Goal: Task Accomplishment & Management: Complete application form

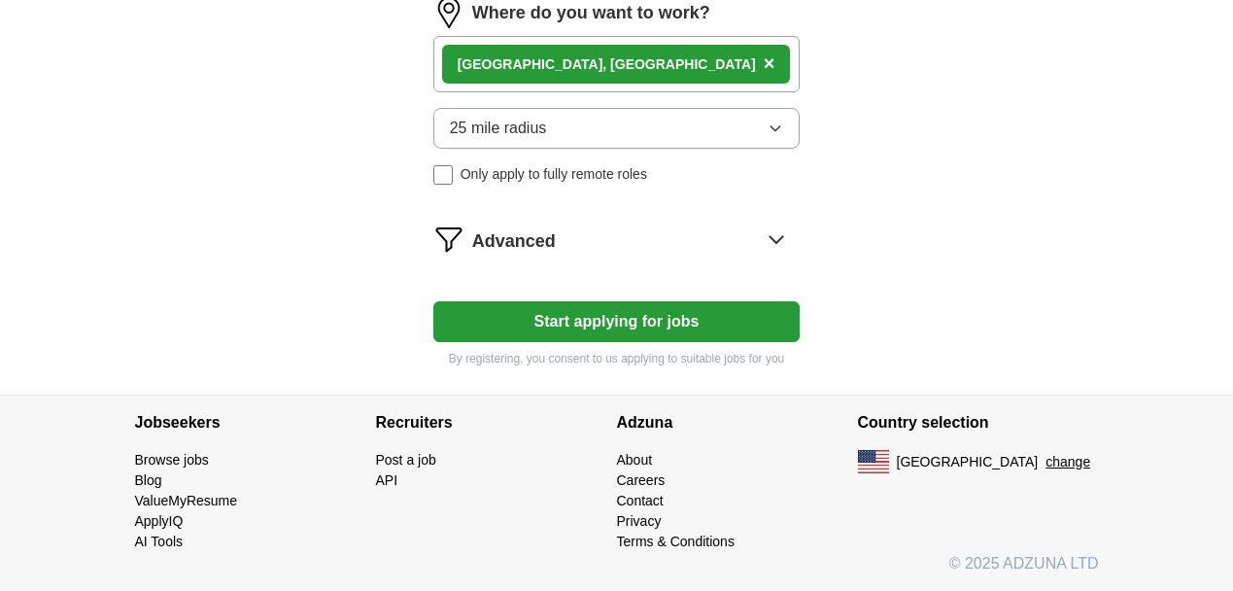
scroll to position [1538, 0]
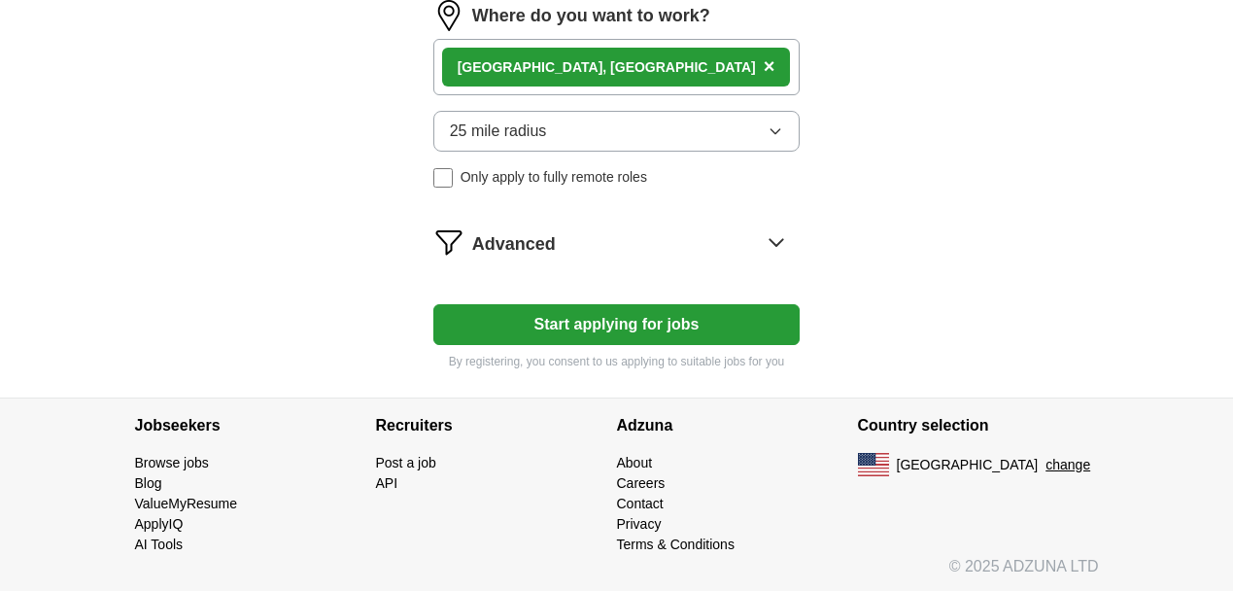
click at [756, 246] on div "Advanced" at bounding box center [636, 241] width 328 height 31
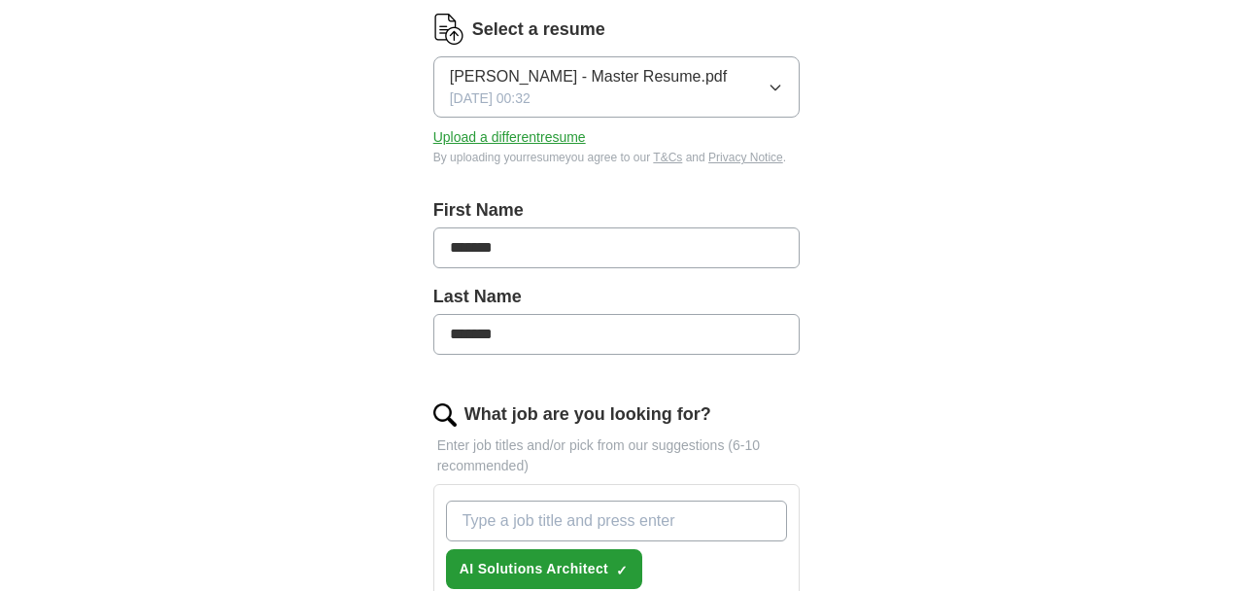
scroll to position [0, 0]
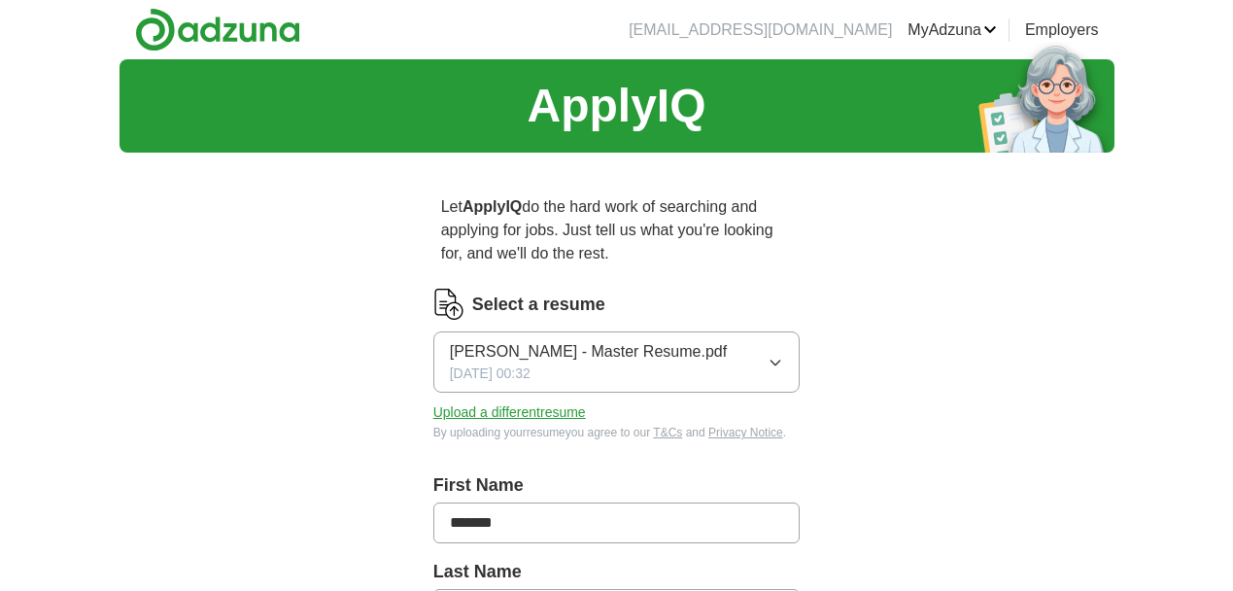
click at [459, 415] on button "Upload a different resume" at bounding box center [509, 412] width 153 height 20
click at [503, 417] on button "Upload a different resume" at bounding box center [509, 412] width 153 height 20
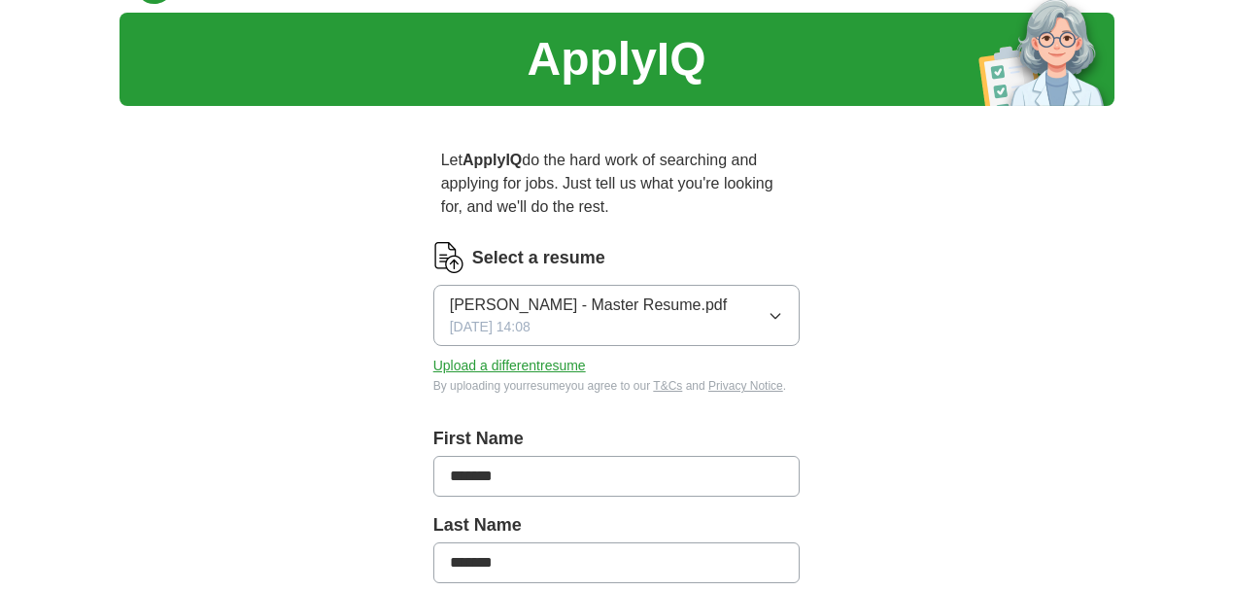
scroll to position [51, 0]
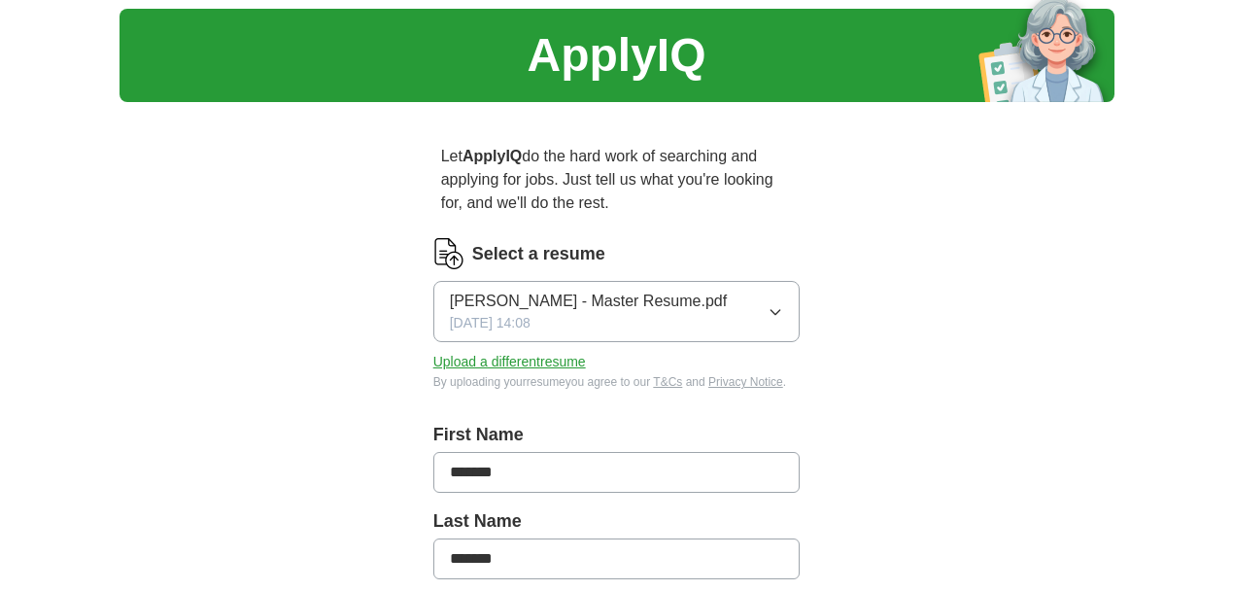
click at [772, 307] on icon "button" at bounding box center [776, 312] width 16 height 16
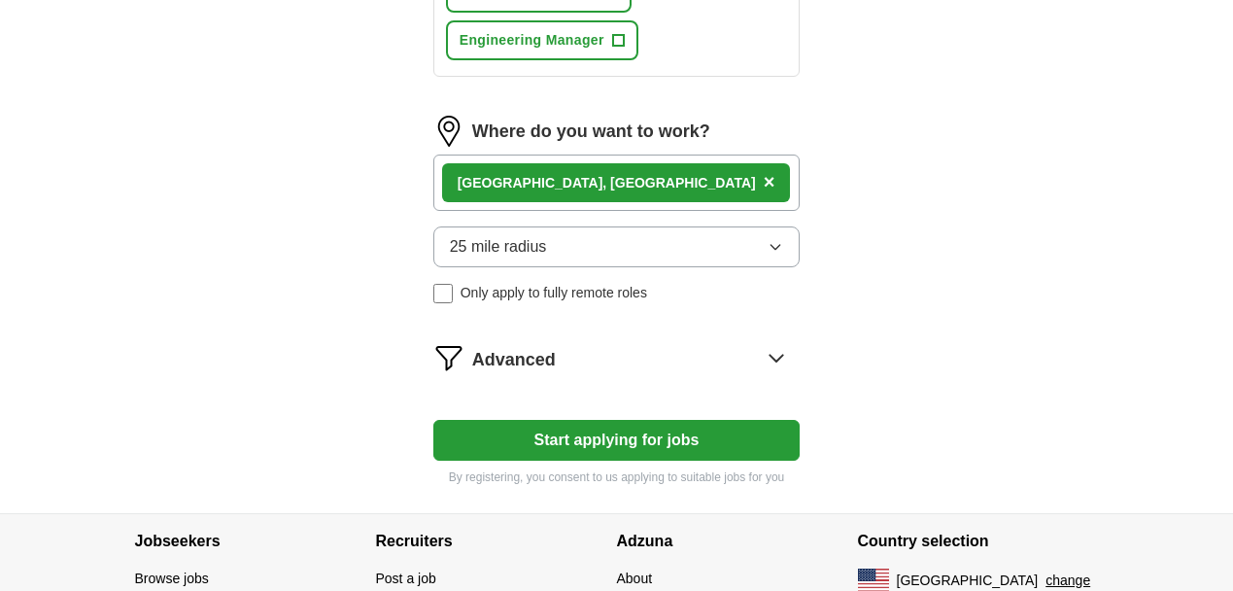
scroll to position [1684, 0]
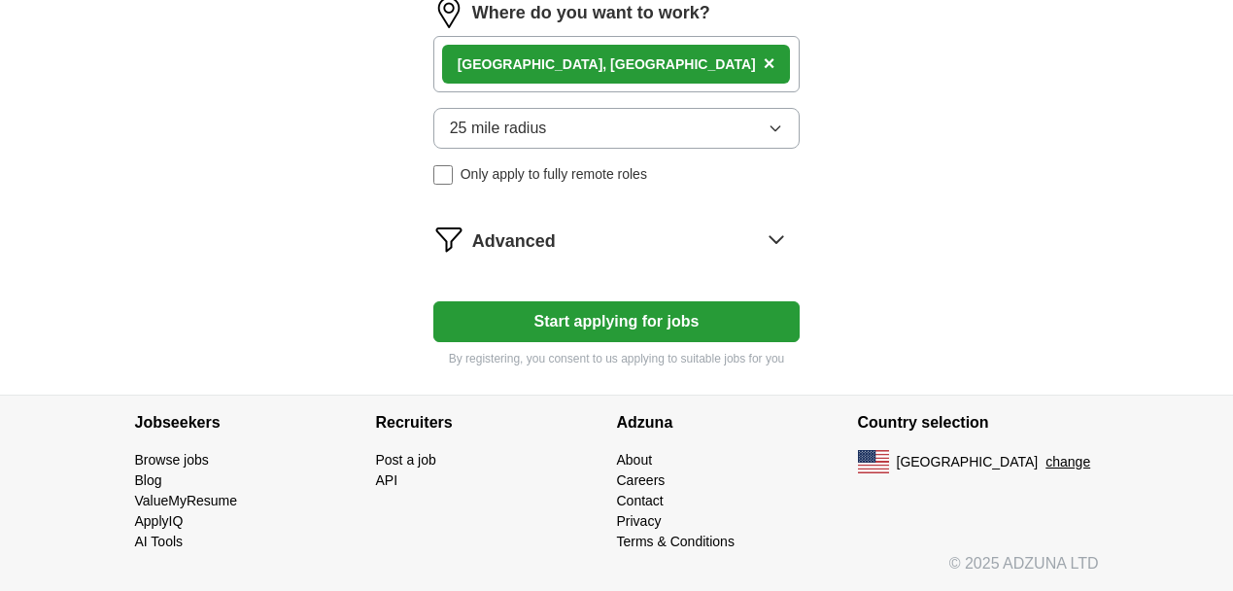
click at [767, 121] on button "25 mile radius" at bounding box center [616, 128] width 367 height 41
click at [695, 78] on div "Boulder, [GEOGRAPHIC_DATA] ×" at bounding box center [616, 64] width 367 height 56
click at [674, 64] on div "Boulder, [GEOGRAPHIC_DATA] ×" at bounding box center [616, 64] width 367 height 56
click at [662, 63] on div "Boulder, [GEOGRAPHIC_DATA] ×" at bounding box center [616, 64] width 367 height 56
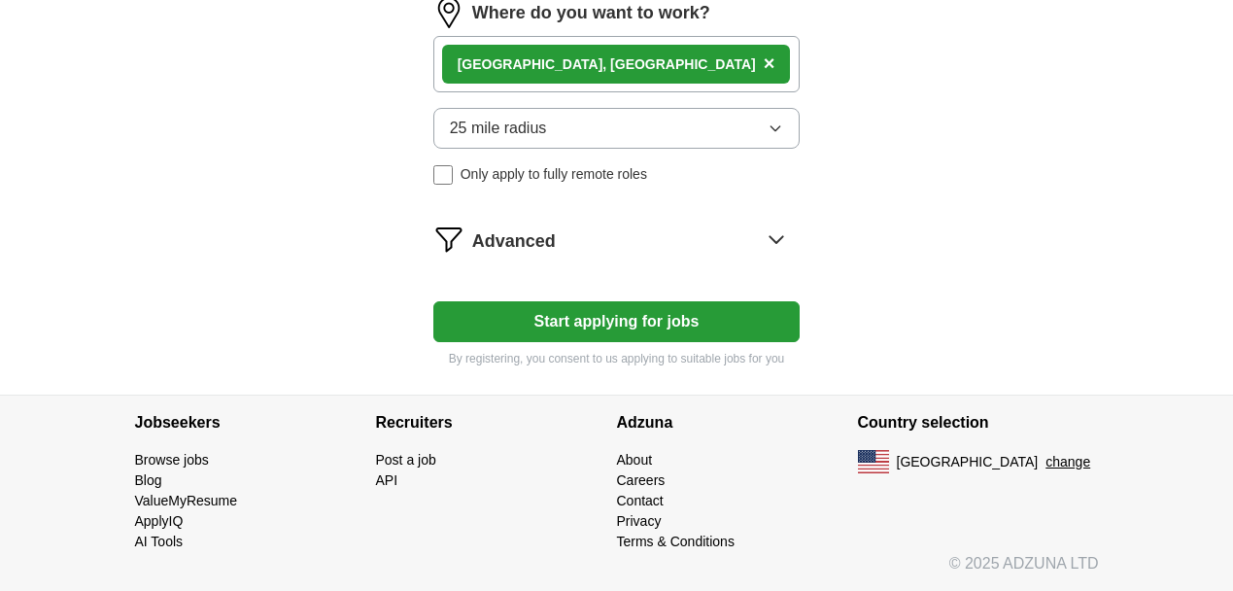
click at [662, 63] on div "Boulder, [GEOGRAPHIC_DATA] ×" at bounding box center [616, 64] width 367 height 56
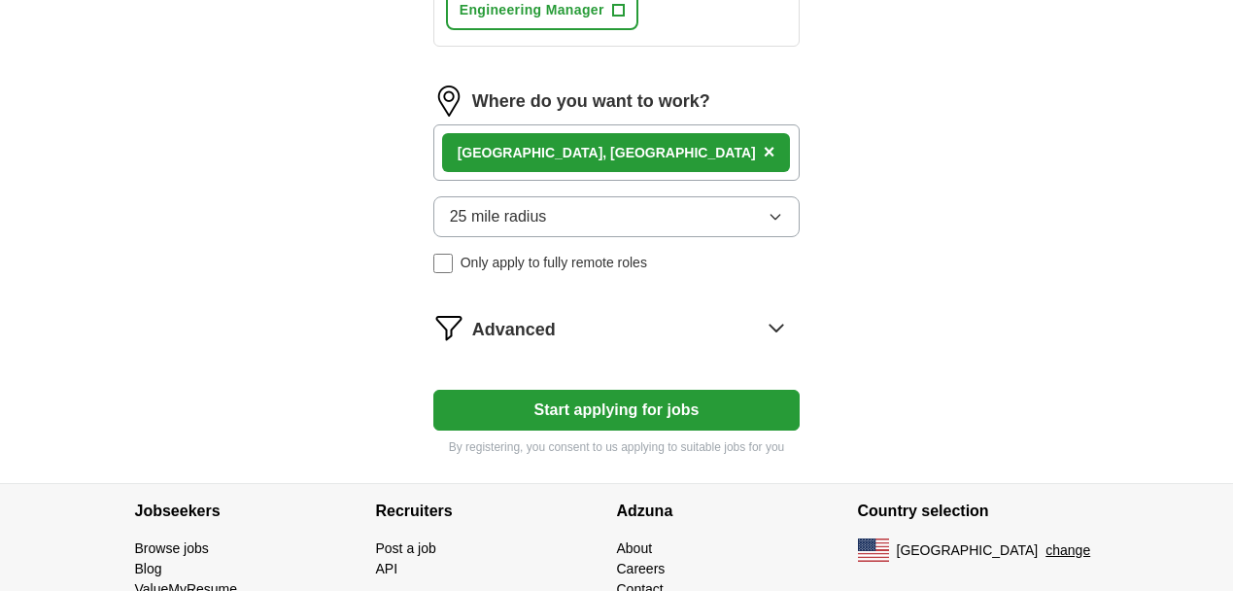
scroll to position [1598, 0]
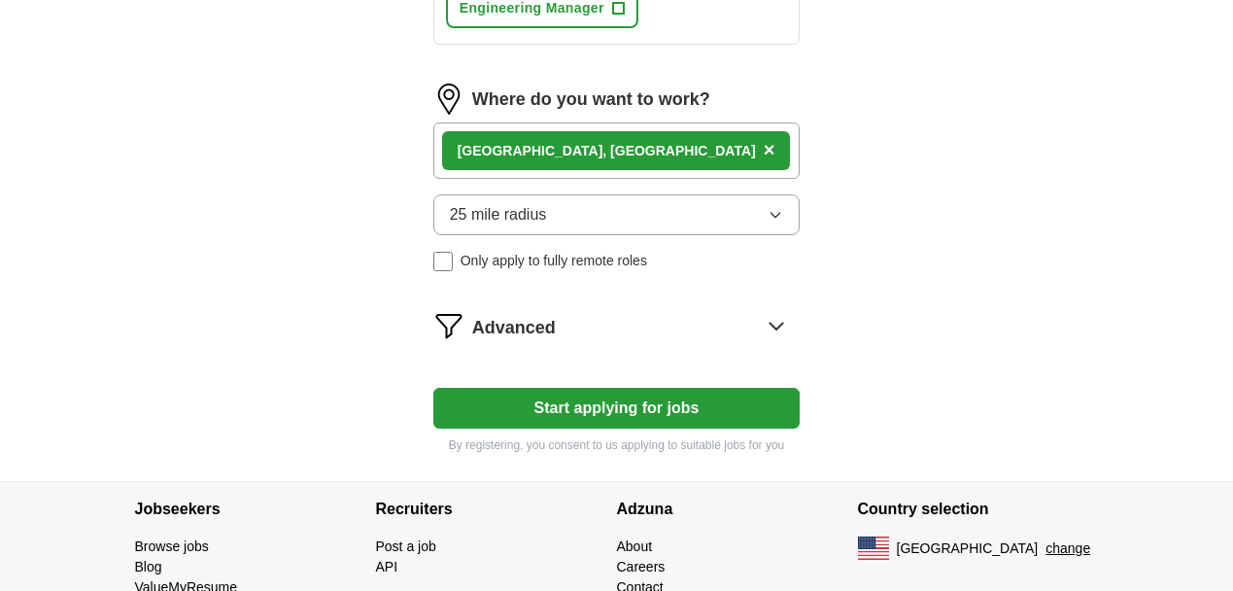
click at [555, 159] on div "Boulder, [GEOGRAPHIC_DATA] ×" at bounding box center [616, 150] width 349 height 39
click at [764, 153] on span "×" at bounding box center [770, 149] width 12 height 21
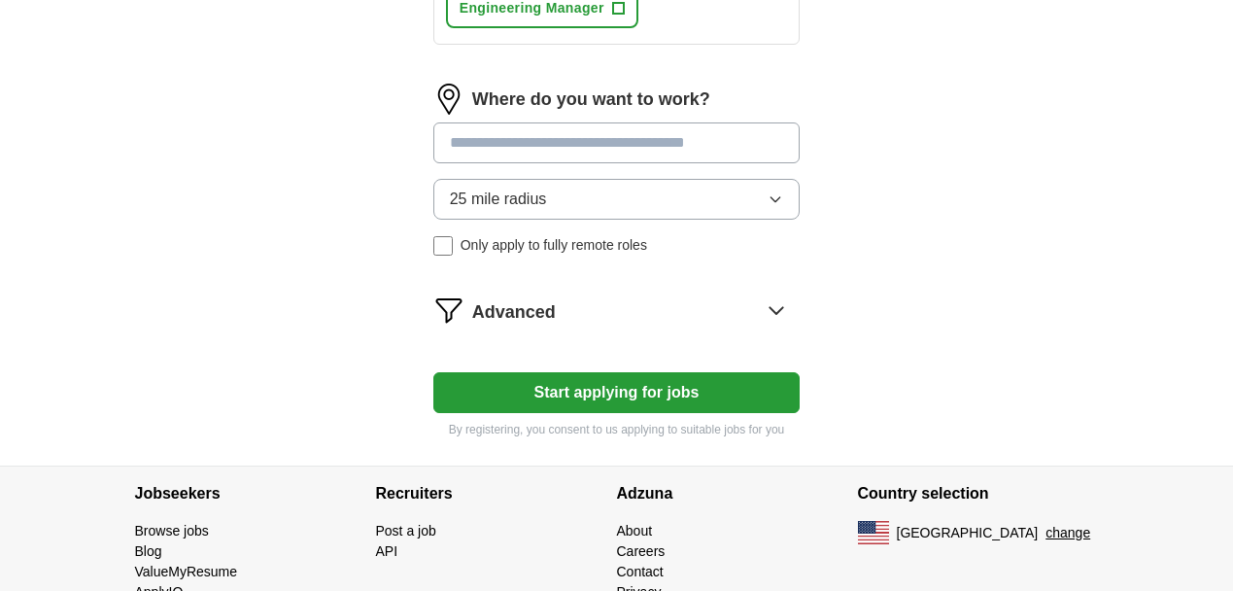
click at [548, 153] on input at bounding box center [616, 142] width 367 height 41
type input "**********"
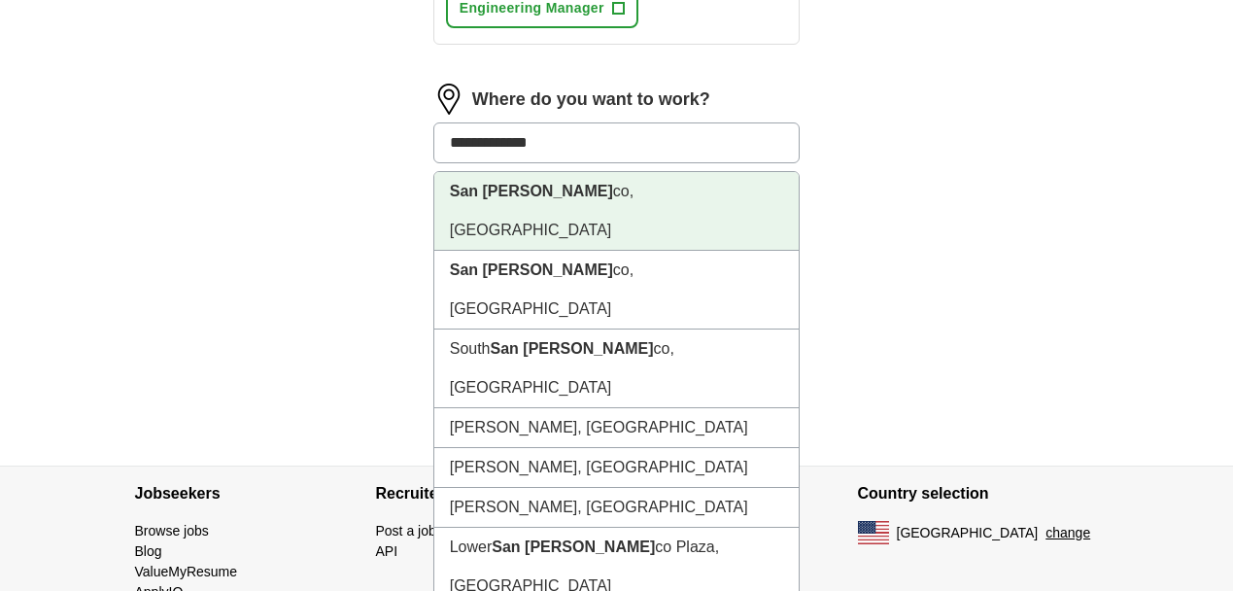
click at [535, 183] on strong "San [PERSON_NAME]" at bounding box center [531, 191] width 163 height 17
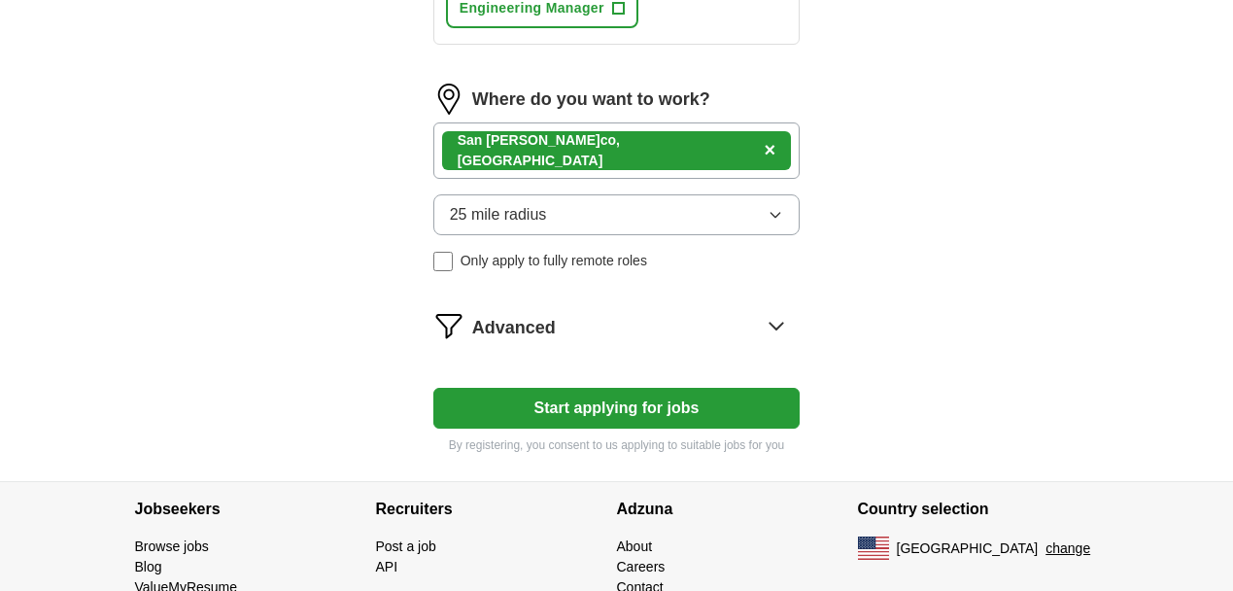
click at [541, 218] on span "25 mile radius" at bounding box center [498, 214] width 97 height 23
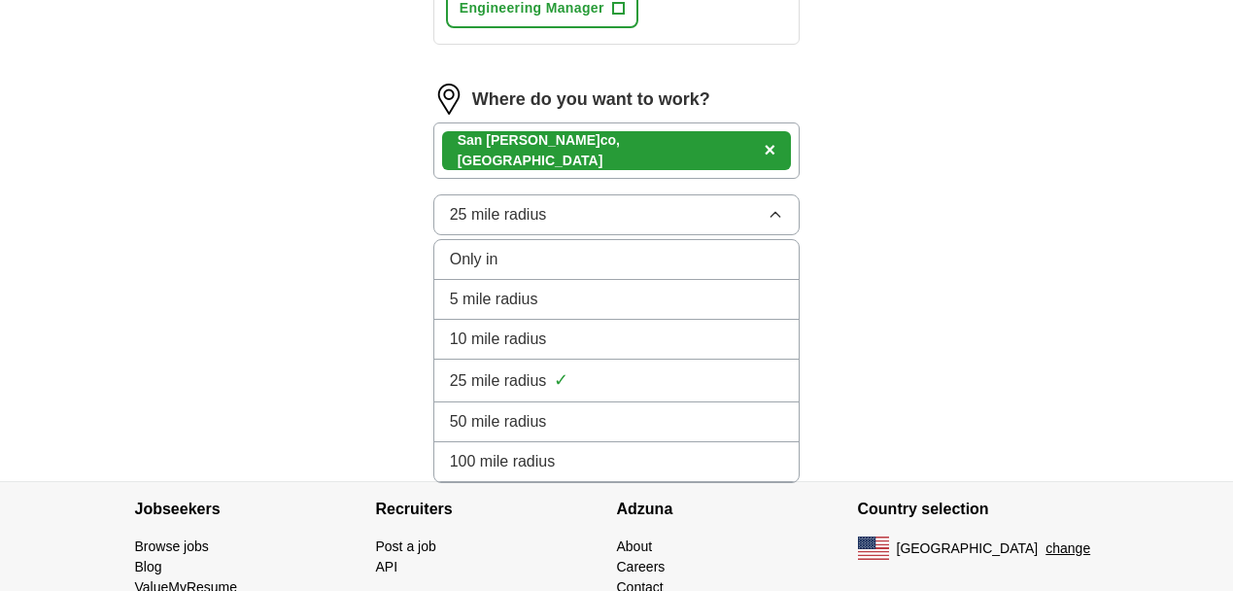
click at [494, 431] on span "50 mile radius" at bounding box center [498, 421] width 97 height 23
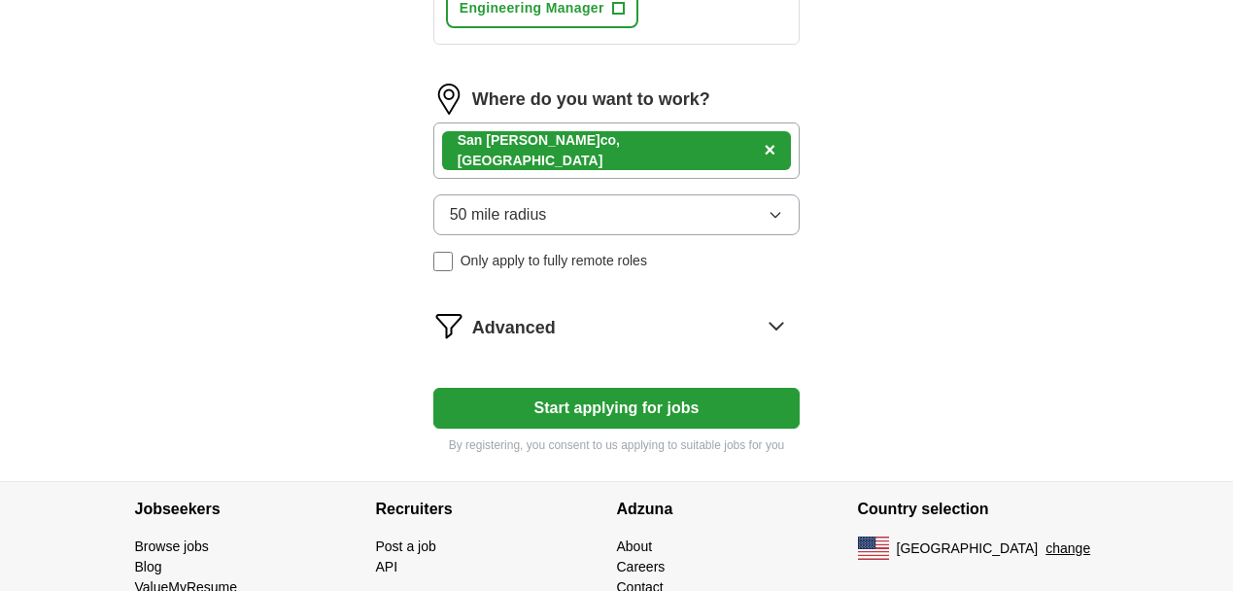
click at [476, 261] on span "Only apply to fully remote roles" at bounding box center [554, 261] width 187 height 20
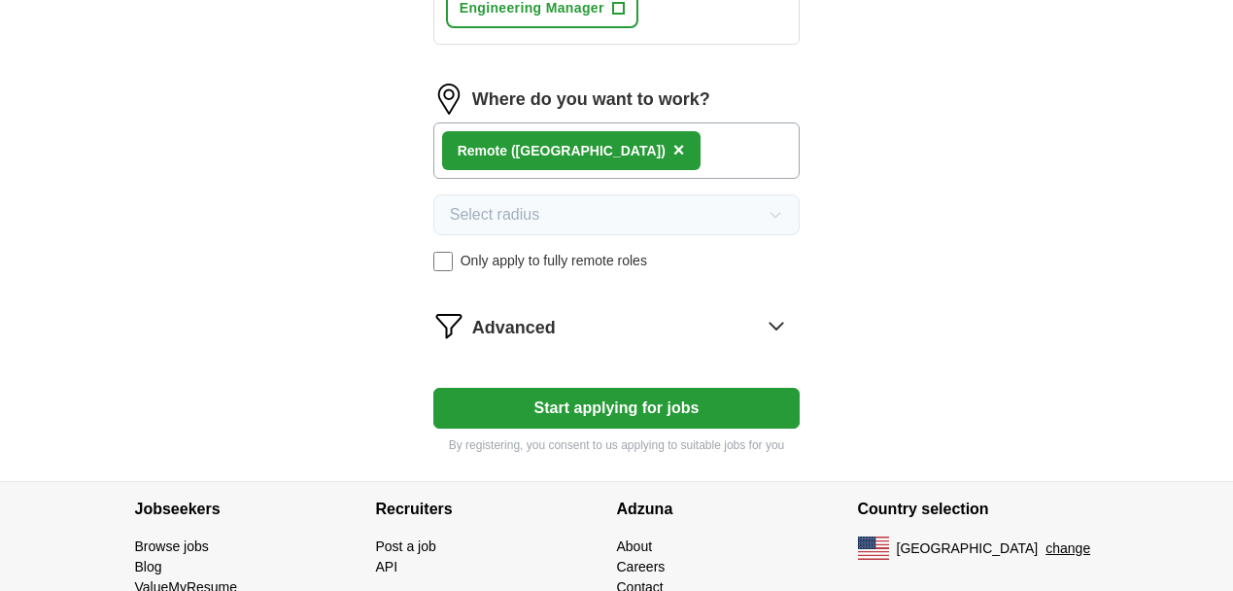
click at [546, 407] on button "Start applying for jobs" at bounding box center [616, 408] width 367 height 41
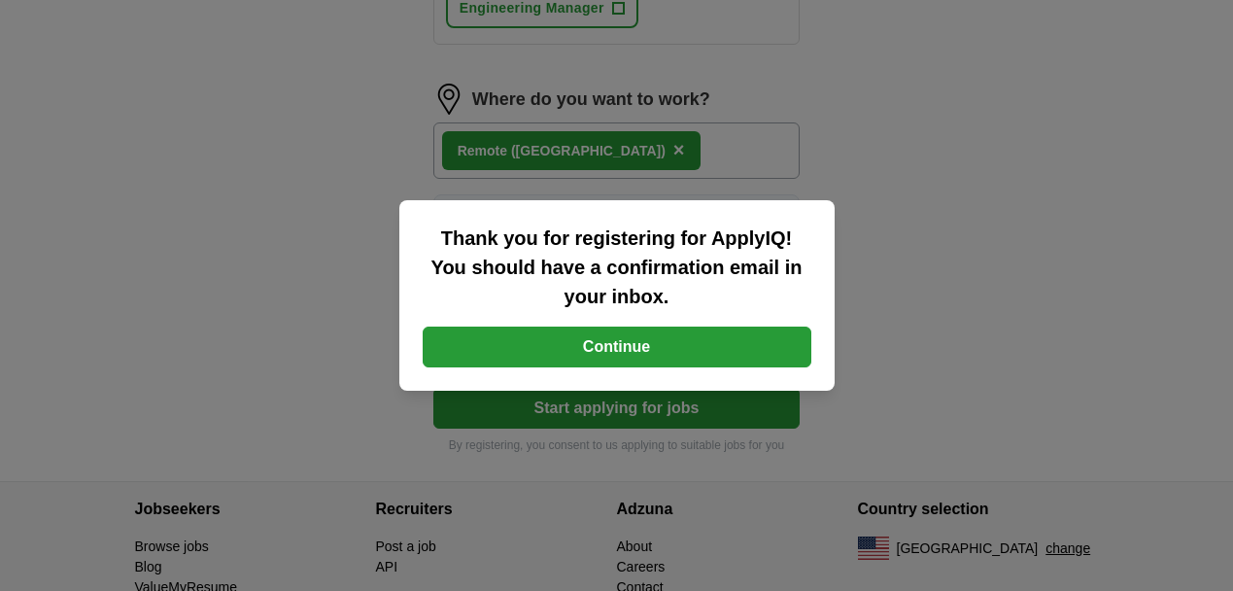
click at [640, 358] on button "Continue" at bounding box center [617, 347] width 389 height 41
